Goal: Information Seeking & Learning: Learn about a topic

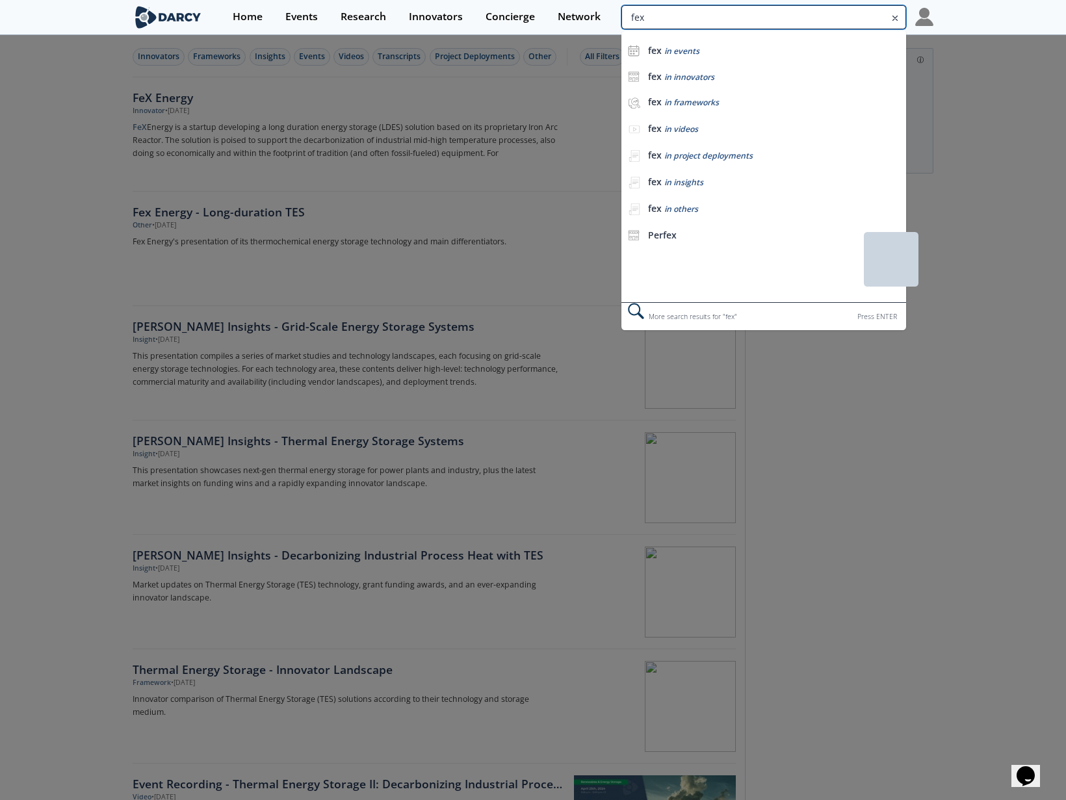
click at [831, 17] on input "fex" at bounding box center [763, 17] width 285 height 24
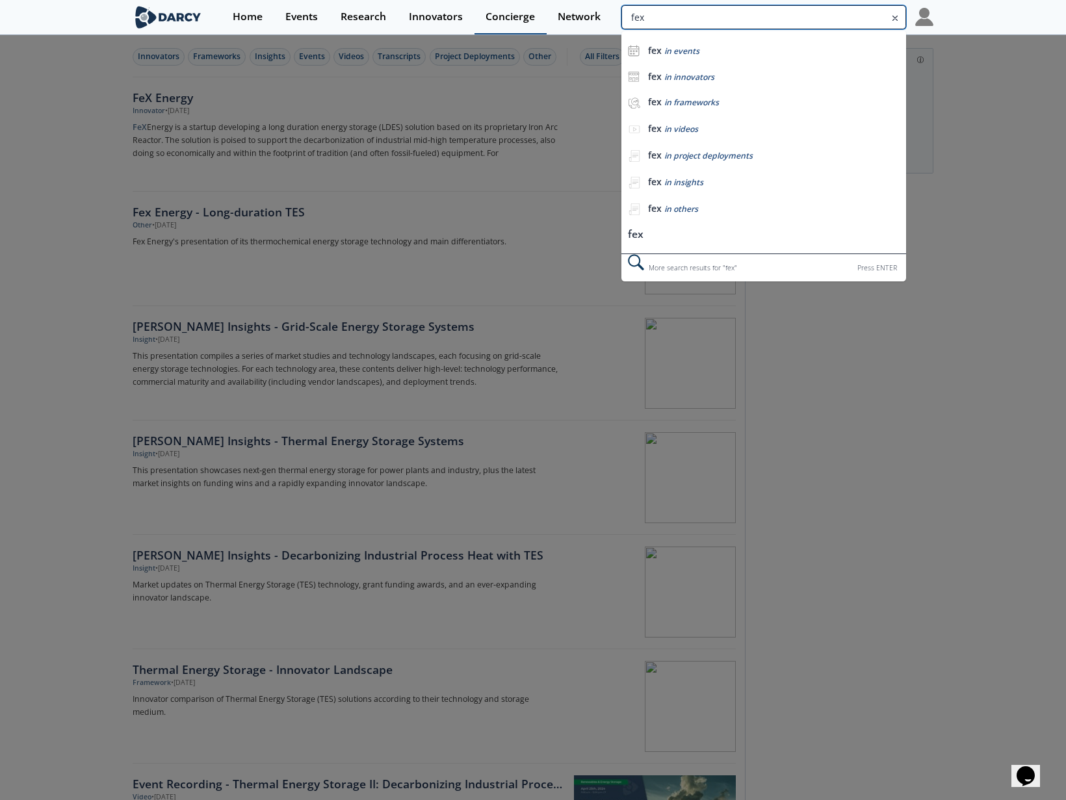
drag, startPoint x: 752, startPoint y: 13, endPoint x: 507, endPoint y: 10, distance: 245.0
click at [507, 10] on div "Home Events Research Innovators Concierge Network fex fex in events fex in inno…" at bounding box center [578, 17] width 712 height 34
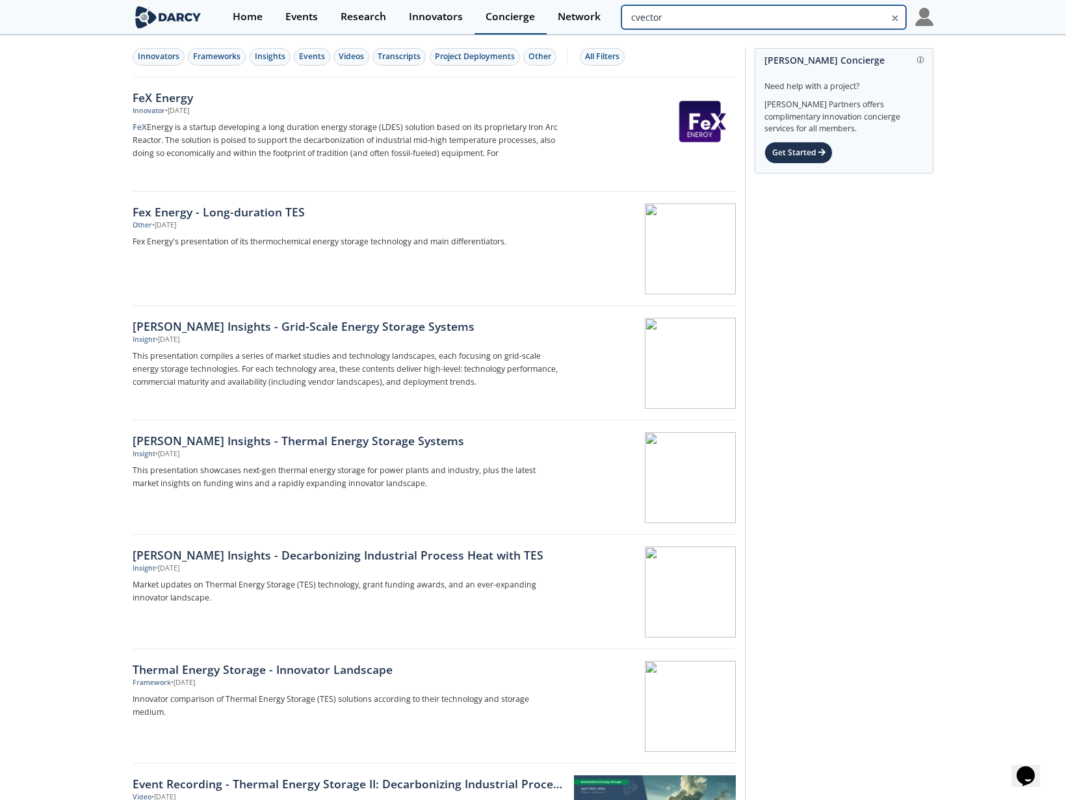
type input "cvector"
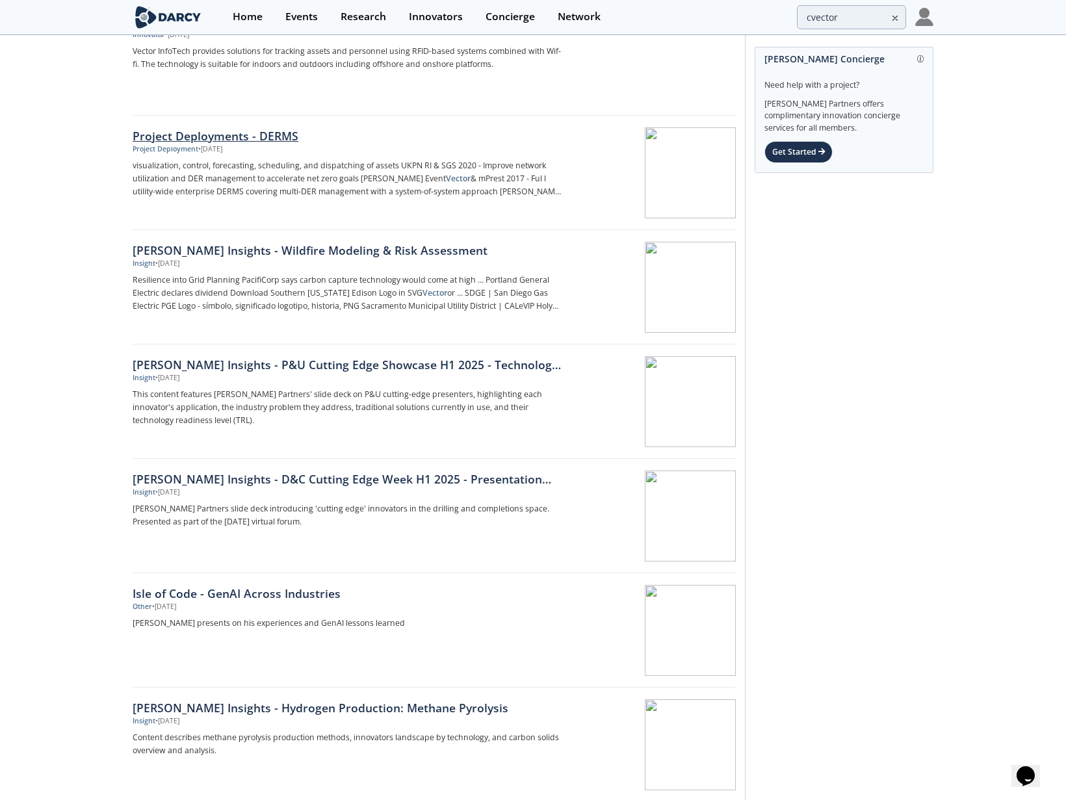
scroll to position [195, 0]
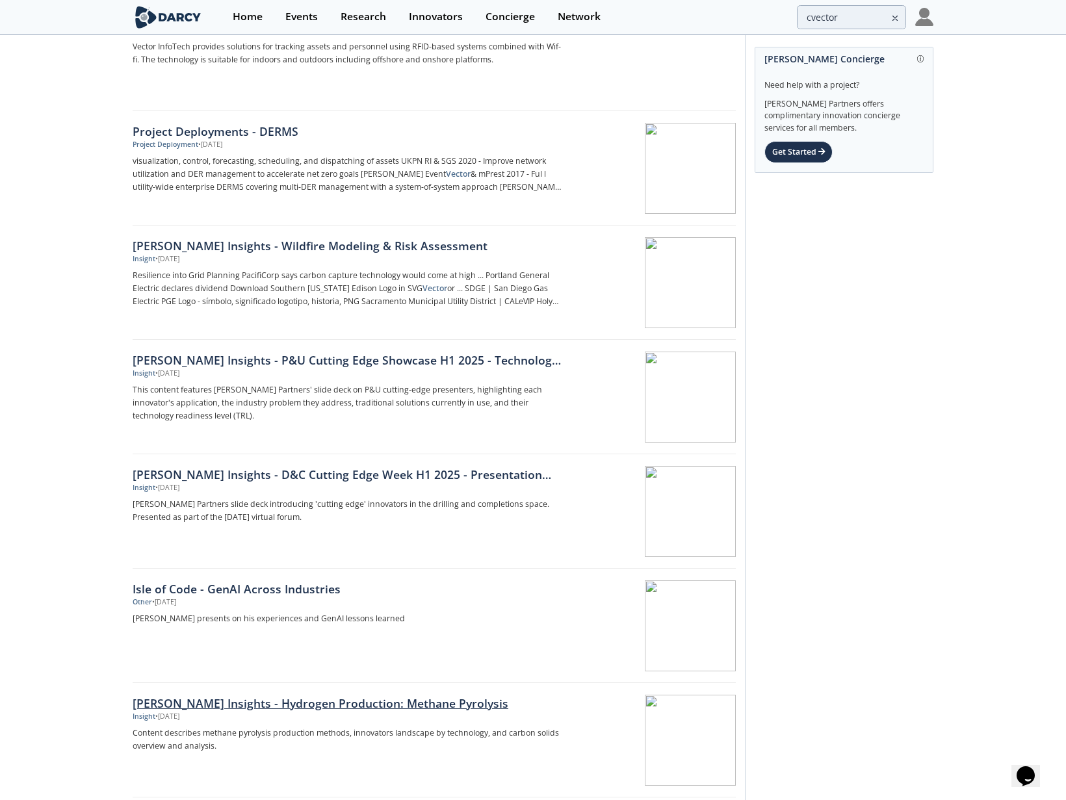
click at [320, 703] on div "[PERSON_NAME] Insights - Hydrogen Production: Methane Pyrolysis" at bounding box center [348, 703] width 430 height 17
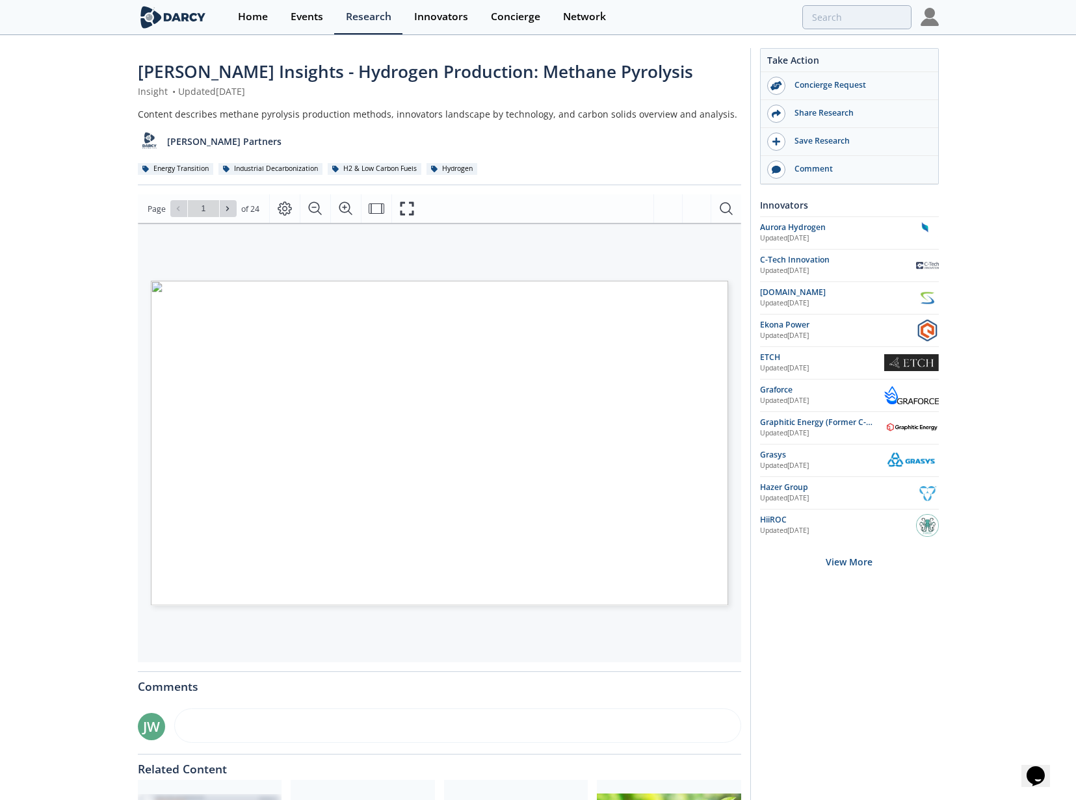
type input "2"
type input "3"
type input "4"
type input "5"
type input "6"
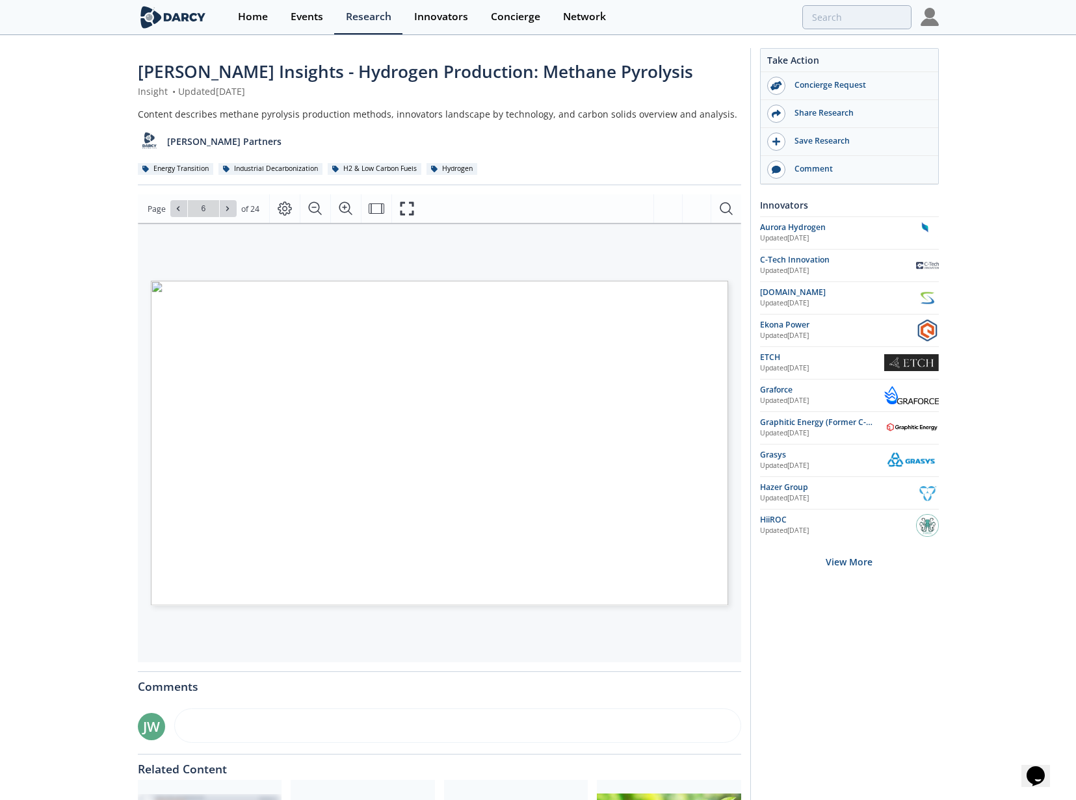
type input "7"
type input "8"
type input "9"
type input "10"
type input "11"
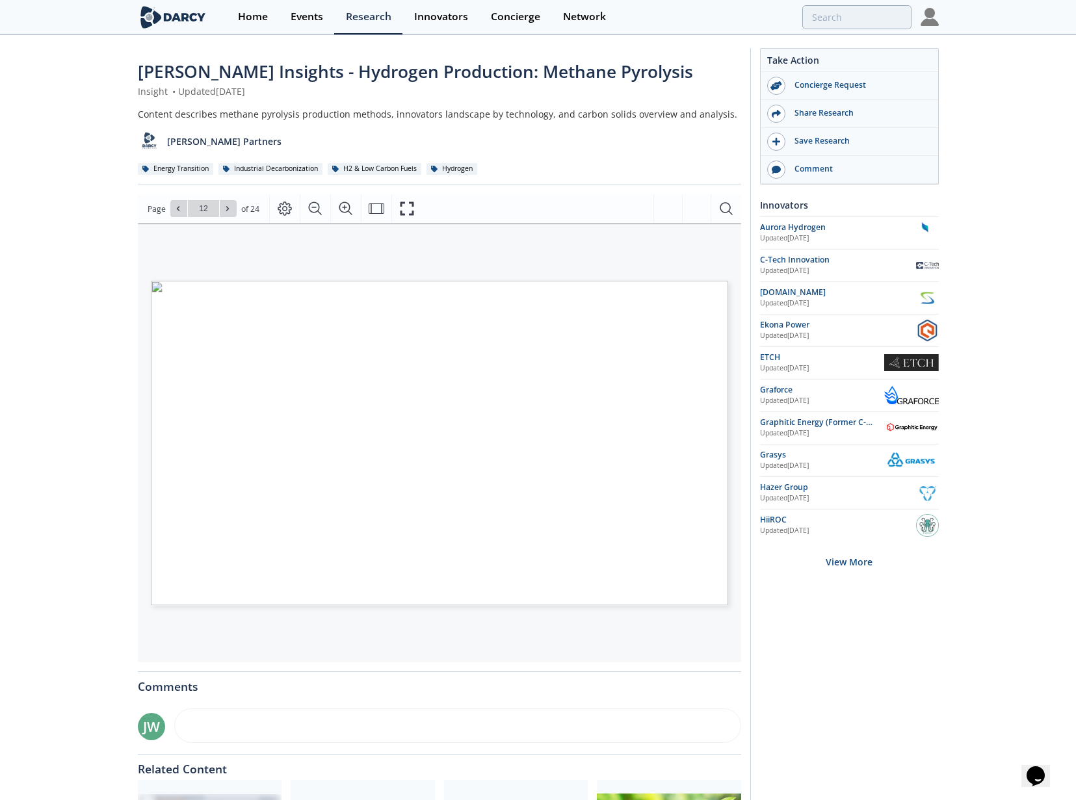
type input "13"
type input "14"
type input "15"
type input "16"
type input "17"
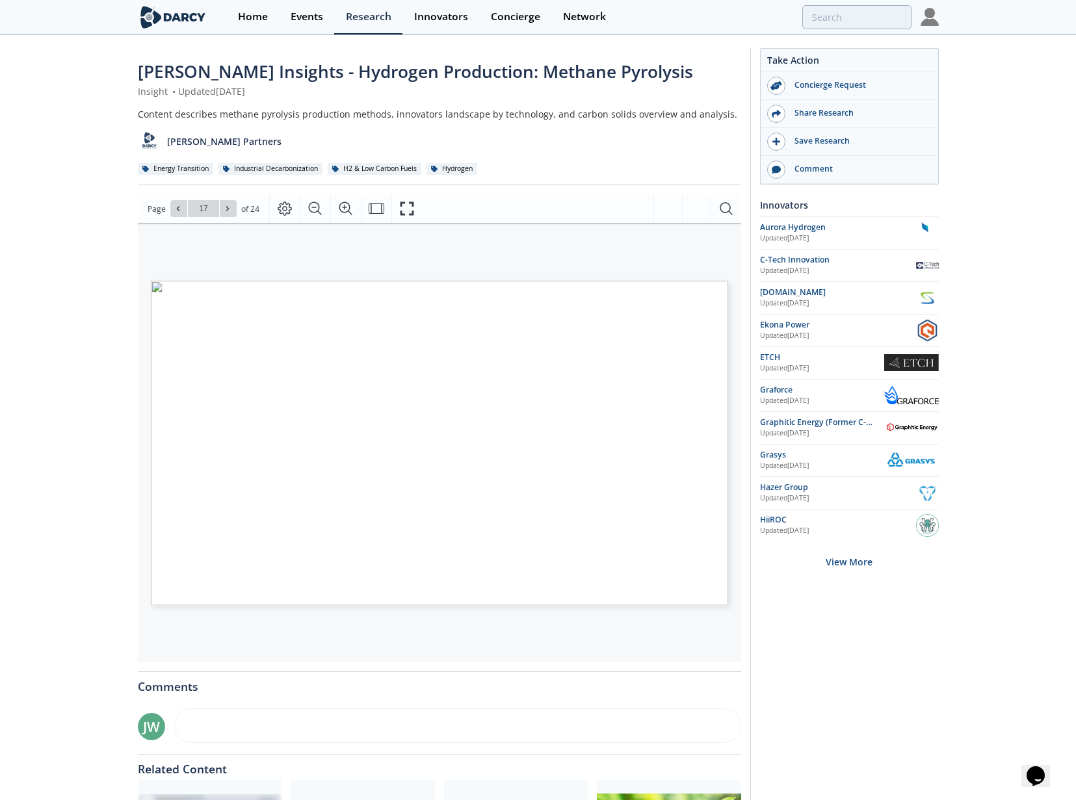
type input "18"
type input "19"
type input "24"
